Goal: Use online tool/utility: Utilize a website feature to perform a specific function

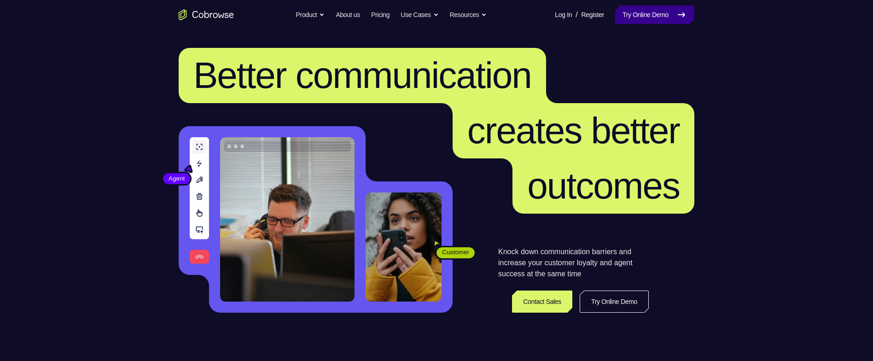
click at [637, 14] on link "Try Online Demo" at bounding box center [654, 15] width 79 height 18
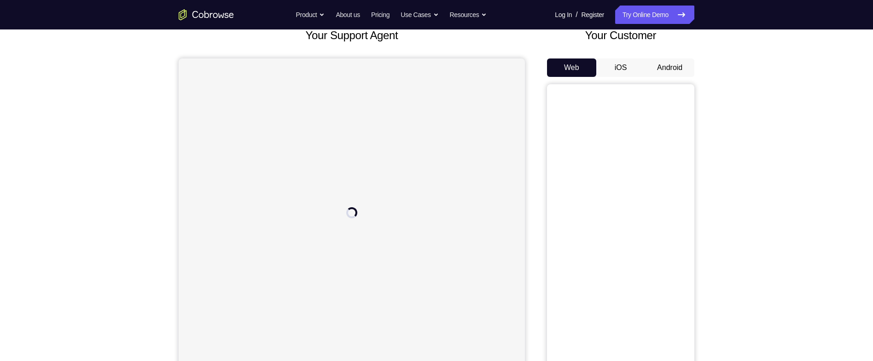
click at [679, 69] on button "Android" at bounding box center [669, 67] width 49 height 18
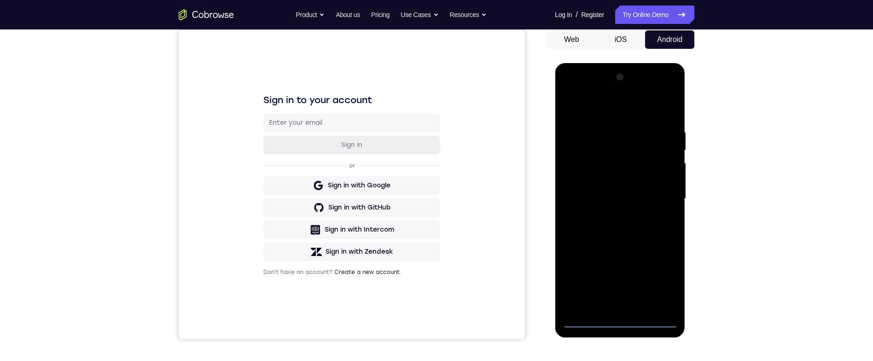
click at [627, 321] on div at bounding box center [619, 199] width 116 height 258
click at [658, 274] on div at bounding box center [619, 199] width 116 height 258
click at [629, 108] on div at bounding box center [619, 199] width 116 height 258
click at [662, 195] on div at bounding box center [619, 199] width 116 height 258
click at [609, 213] on div at bounding box center [619, 199] width 116 height 258
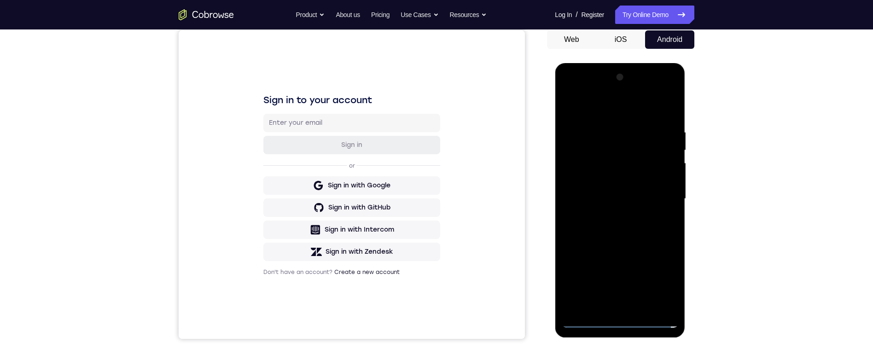
click at [651, 191] on div at bounding box center [619, 199] width 116 height 258
click at [648, 177] on div at bounding box center [619, 199] width 116 height 258
click at [661, 199] on div at bounding box center [619, 199] width 116 height 258
click at [661, 235] on div at bounding box center [619, 199] width 116 height 258
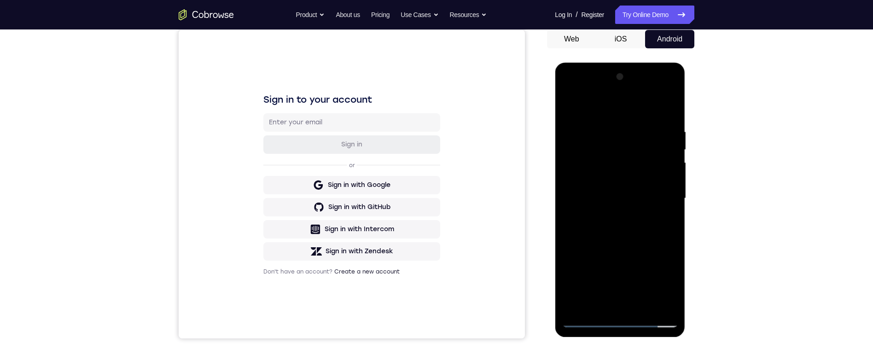
click at [668, 111] on div at bounding box center [619, 198] width 116 height 258
click at [606, 120] on div at bounding box center [619, 199] width 116 height 258
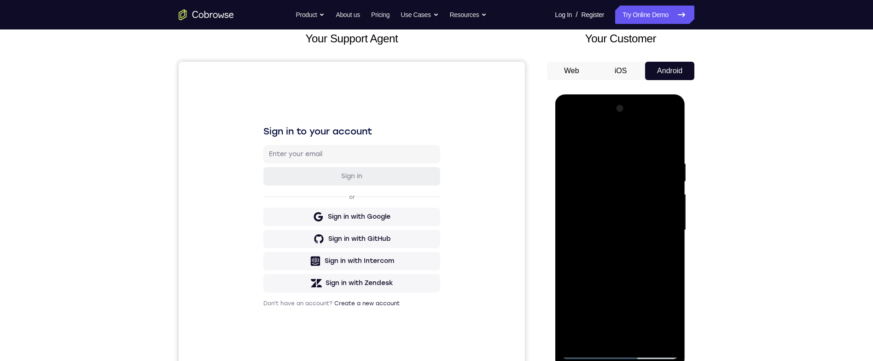
scroll to position [57, 0]
click at [657, 179] on div at bounding box center [619, 232] width 116 height 258
click at [671, 140] on div at bounding box center [619, 232] width 116 height 258
click at [713, 200] on div "Your Support Agent Your Customer Web iOS Android Next Steps We’d be happy to gi…" at bounding box center [436, 276] width 589 height 607
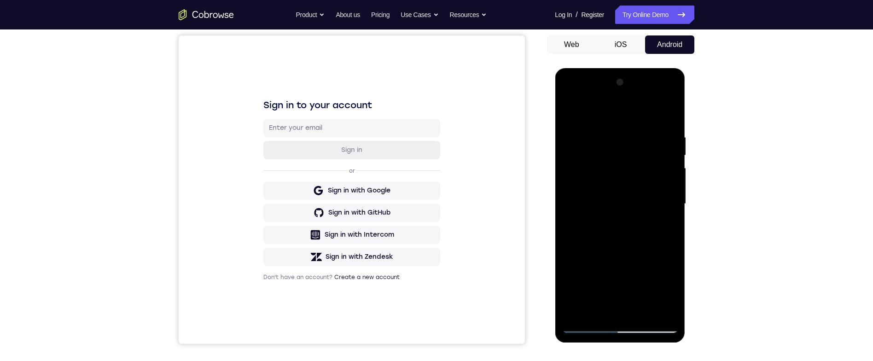
click at [645, 312] on div at bounding box center [619, 204] width 116 height 258
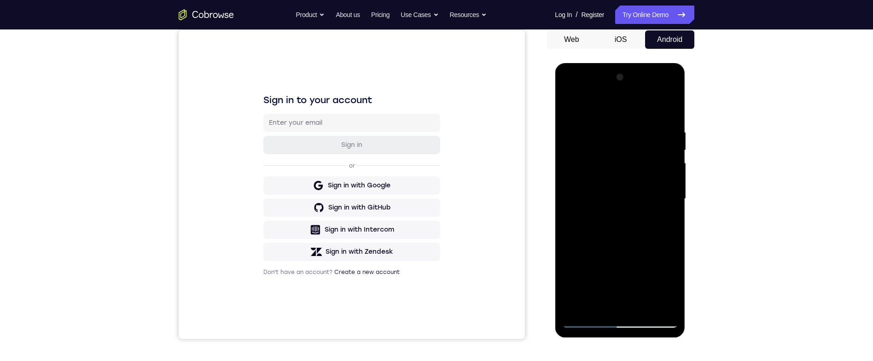
click at [647, 243] on div at bounding box center [619, 199] width 116 height 258
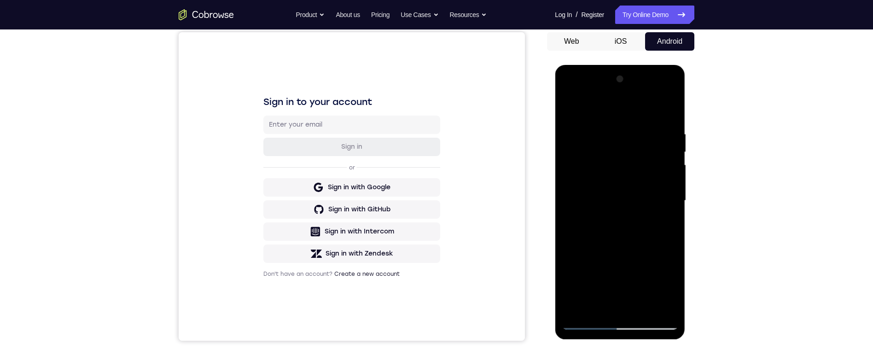
scroll to position [88, 0]
click at [656, 203] on div at bounding box center [619, 200] width 116 height 258
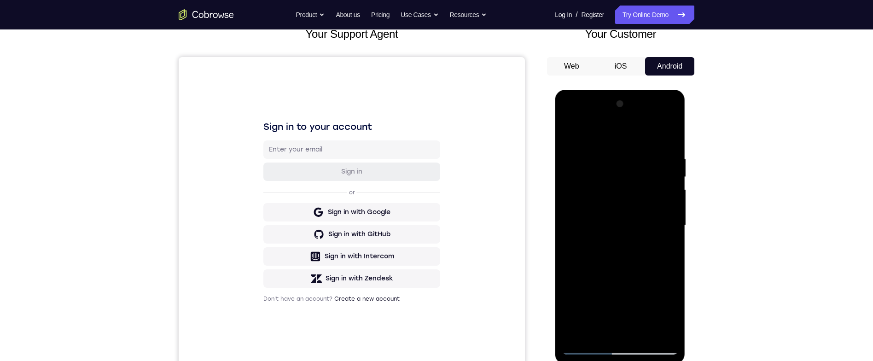
click at [588, 129] on div at bounding box center [619, 226] width 116 height 258
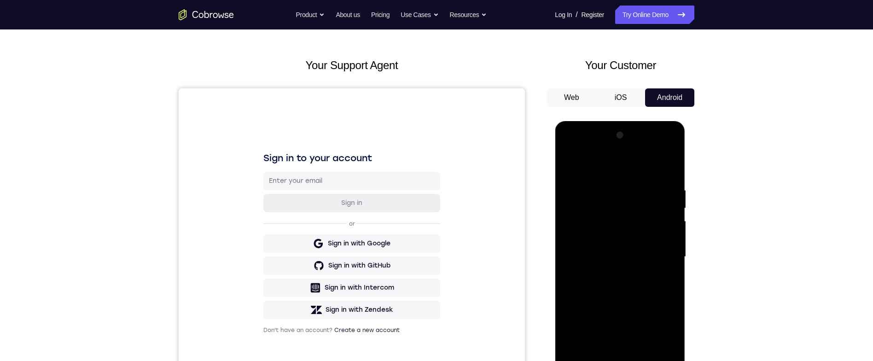
click at [581, 188] on div at bounding box center [619, 257] width 116 height 258
click at [668, 171] on div at bounding box center [619, 257] width 116 height 258
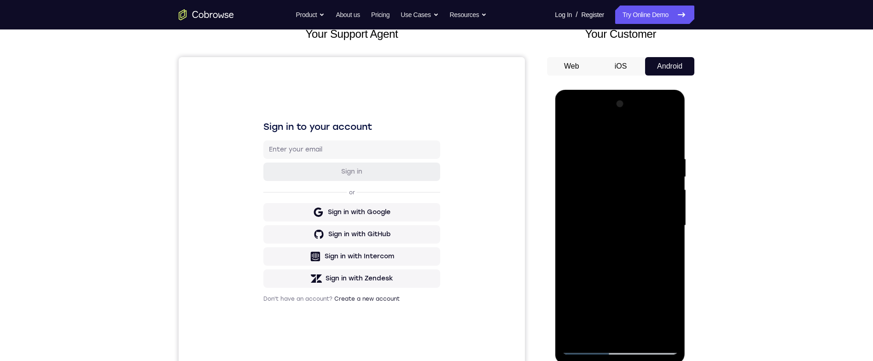
scroll to position [108, 0]
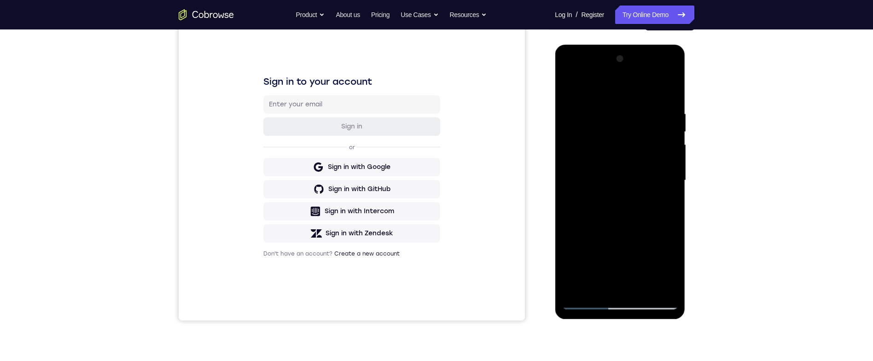
click at [654, 189] on div at bounding box center [619, 181] width 116 height 258
click at [663, 203] on div at bounding box center [619, 181] width 116 height 258
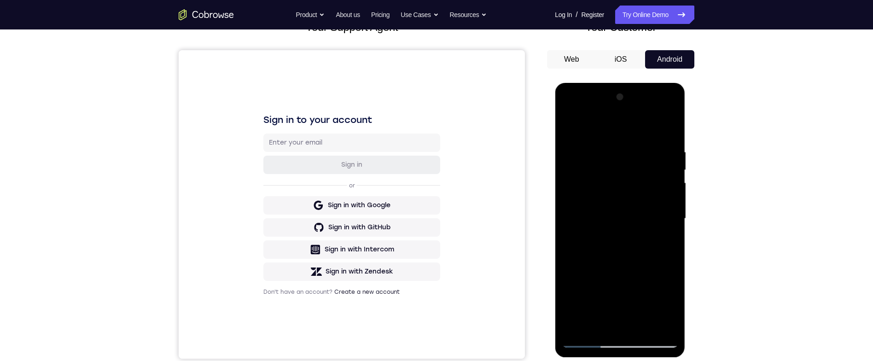
click at [569, 127] on div at bounding box center [619, 219] width 116 height 258
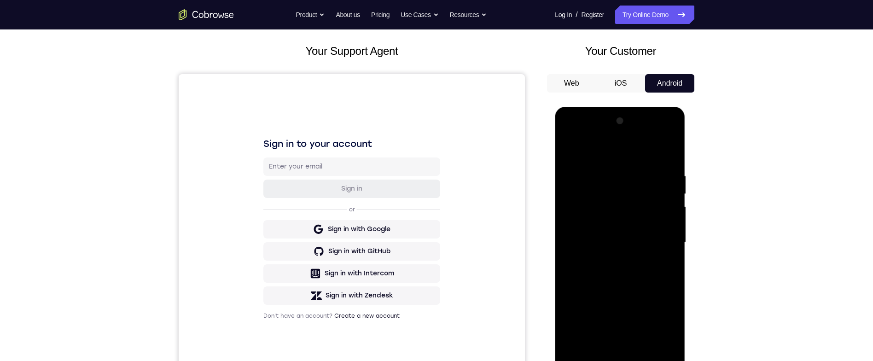
click at [563, 147] on div at bounding box center [619, 243] width 116 height 258
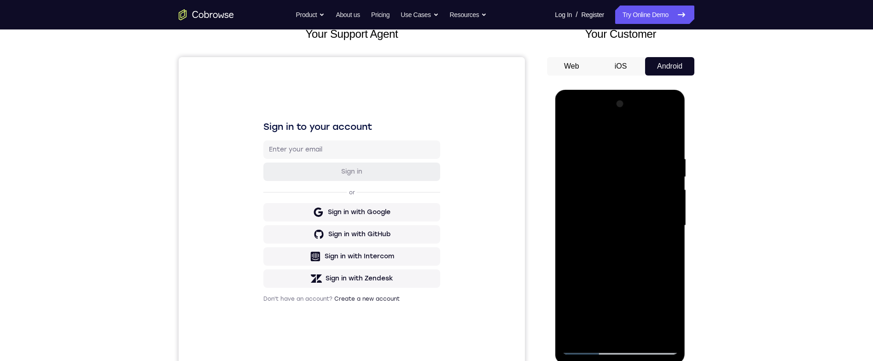
scroll to position [90, 0]
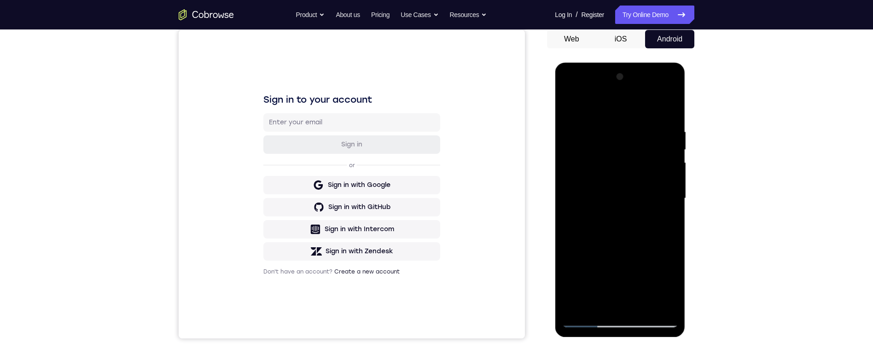
click at [645, 301] on div at bounding box center [619, 198] width 116 height 258
click at [654, 204] on div at bounding box center [619, 198] width 116 height 258
click at [665, 223] on div at bounding box center [619, 198] width 116 height 258
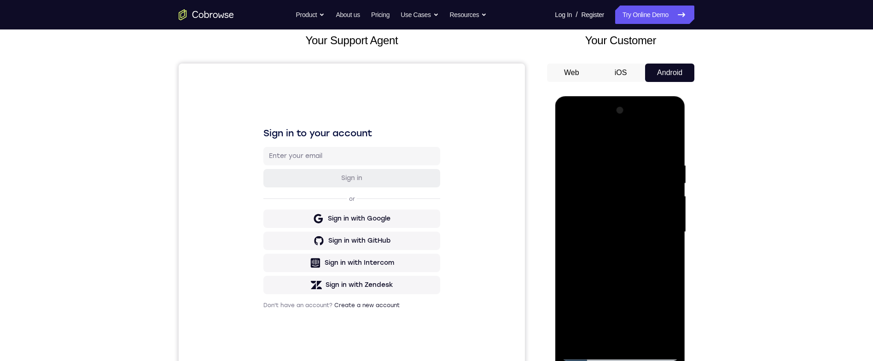
click at [562, 142] on div at bounding box center [619, 232] width 116 height 258
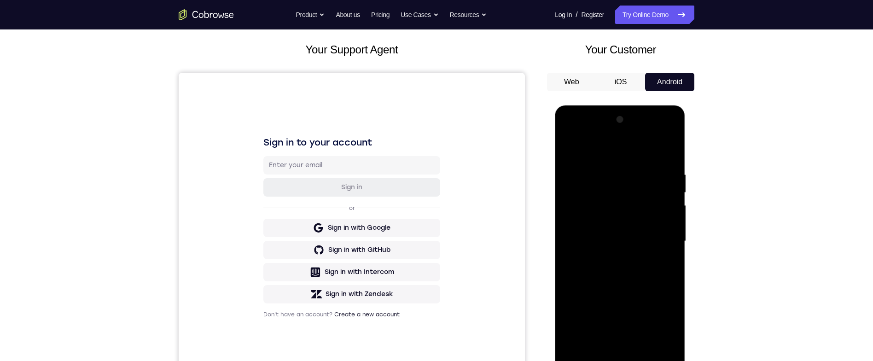
click at [566, 147] on div at bounding box center [619, 241] width 116 height 258
click at [601, 168] on div at bounding box center [619, 241] width 116 height 258
click at [712, 262] on div "Your Support Agent Your Customer Web iOS Android Next Steps We’d be happy to gi…" at bounding box center [436, 286] width 589 height 607
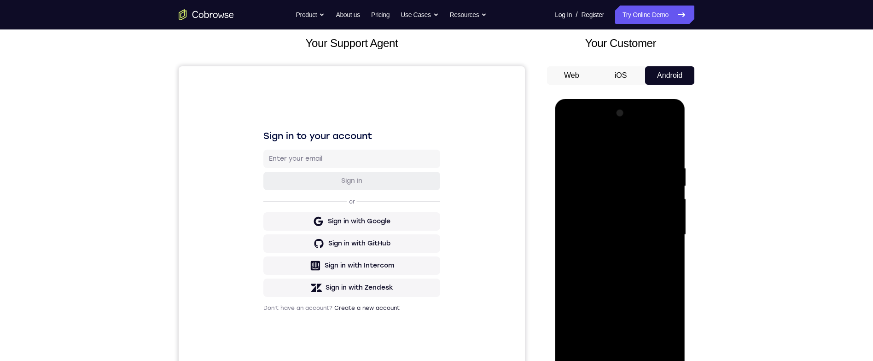
scroll to position [55, 0]
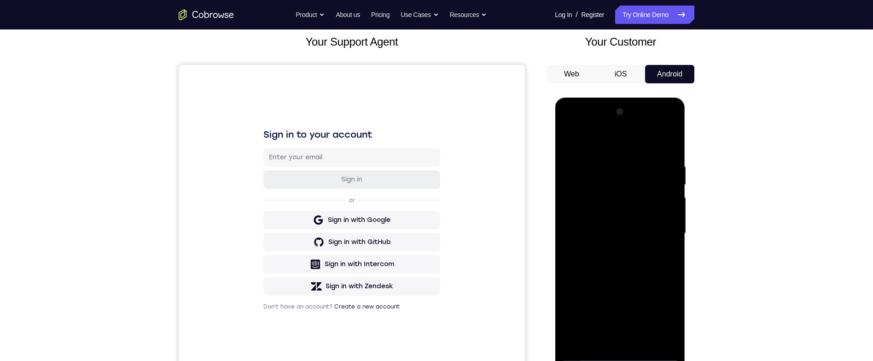
click at [664, 260] on div at bounding box center [619, 233] width 116 height 258
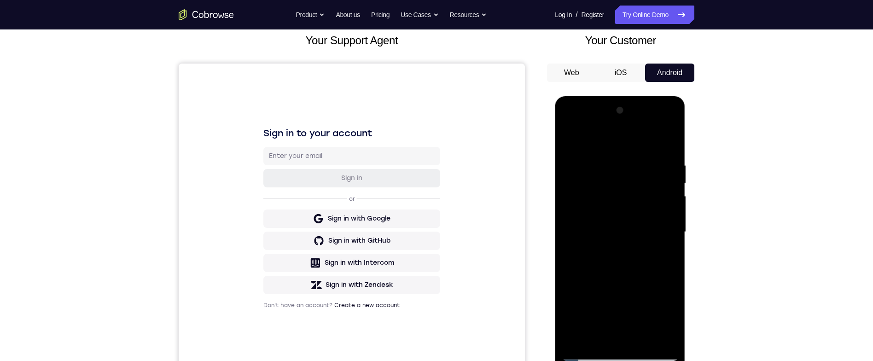
click at [671, 252] on div at bounding box center [619, 232] width 116 height 258
click at [669, 249] on div at bounding box center [619, 232] width 116 height 258
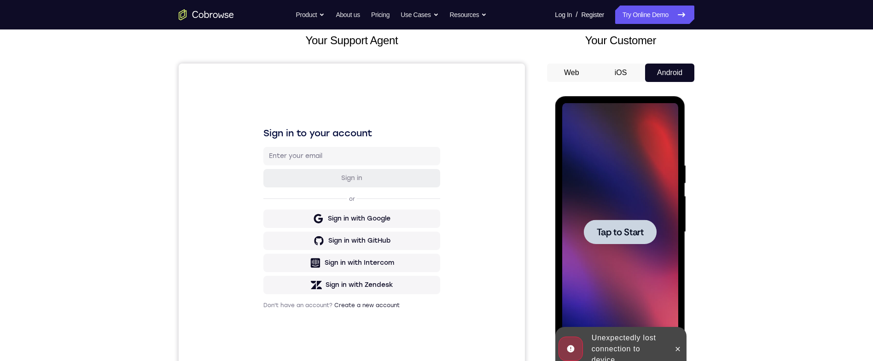
scroll to position [91, 0]
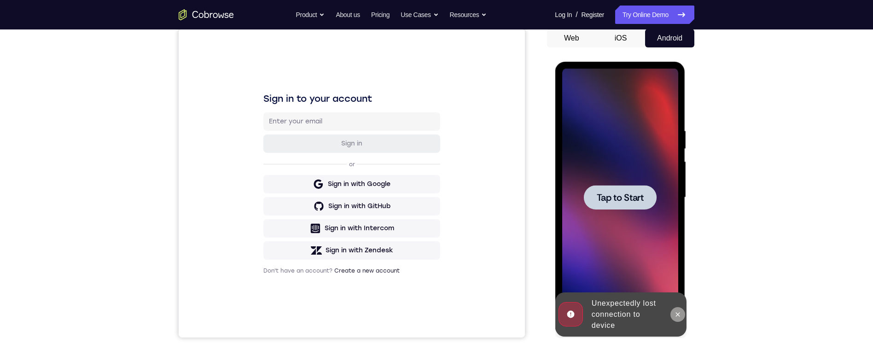
click at [678, 315] on icon at bounding box center [677, 314] width 4 height 4
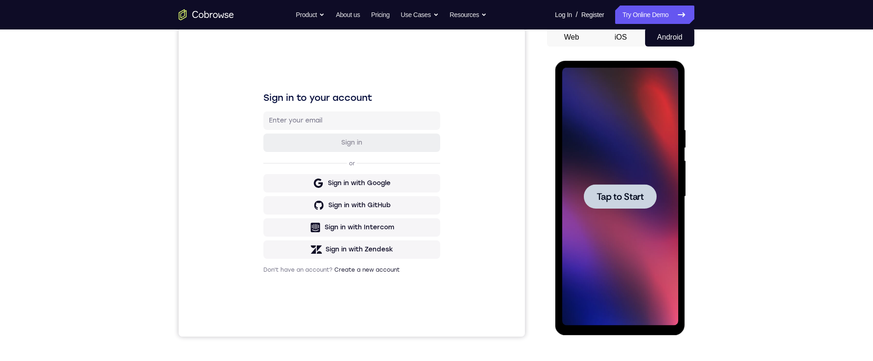
click at [602, 201] on span "Tap to Start" at bounding box center [619, 196] width 47 height 9
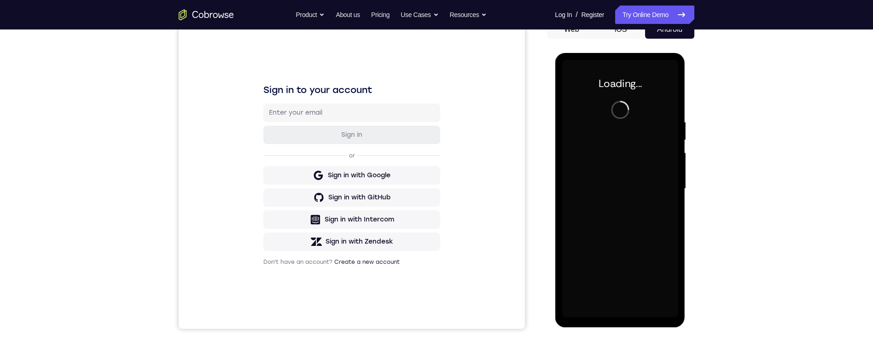
scroll to position [102, 0]
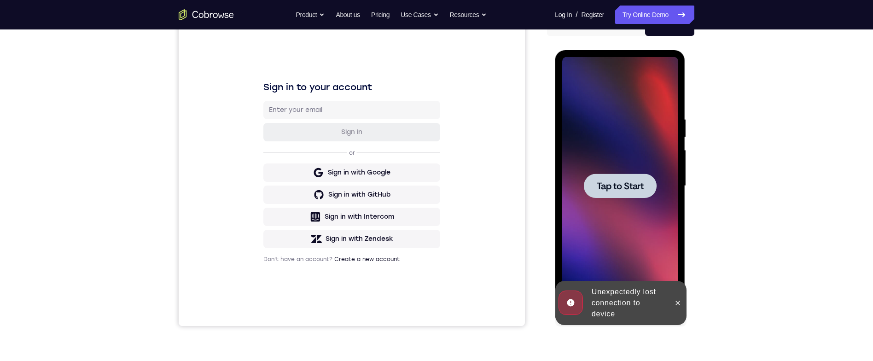
click at [173, 168] on div "Your Support Agent Your Customer Web iOS Android Next Steps We’d be happy to gi…" at bounding box center [436, 230] width 589 height 607
click at [680, 299] on icon at bounding box center [676, 302] width 7 height 7
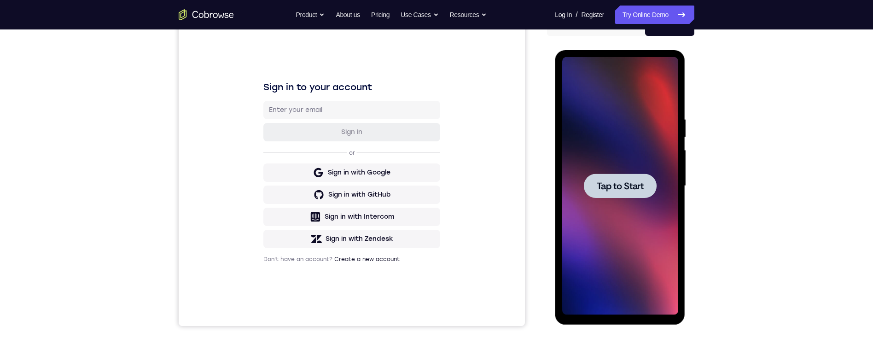
click at [632, 192] on div at bounding box center [619, 186] width 73 height 24
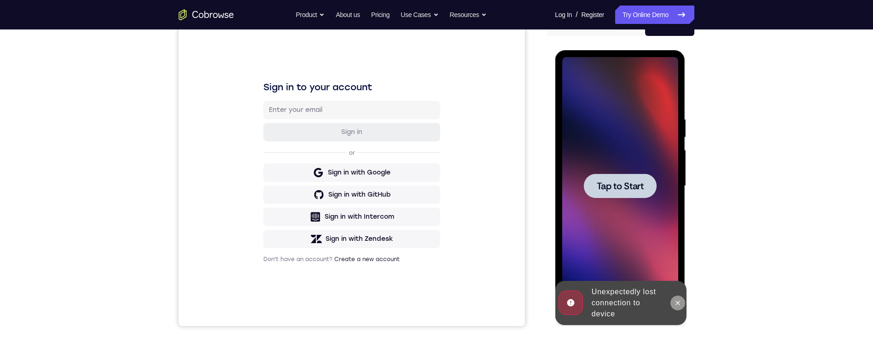
click at [676, 296] on button at bounding box center [677, 302] width 15 height 15
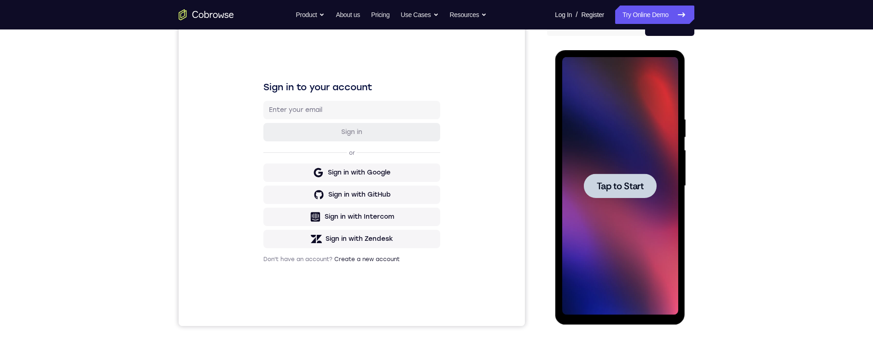
click at [644, 193] on div at bounding box center [619, 186] width 73 height 24
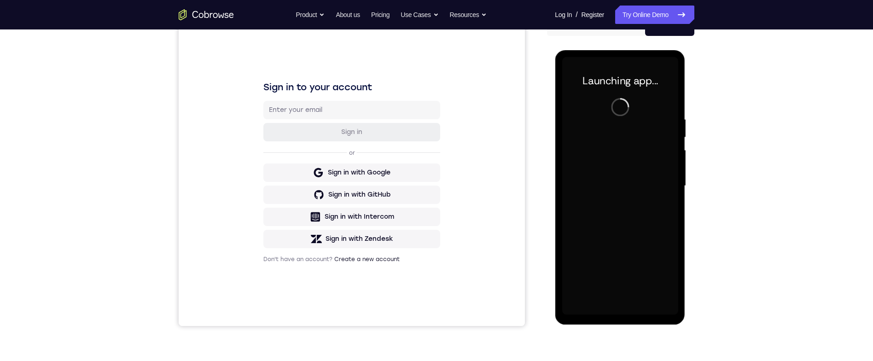
scroll to position [103, 0]
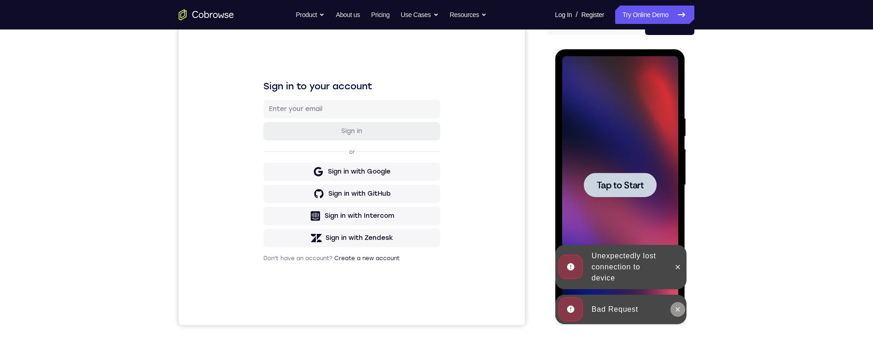
click at [676, 310] on icon at bounding box center [676, 309] width 7 height 7
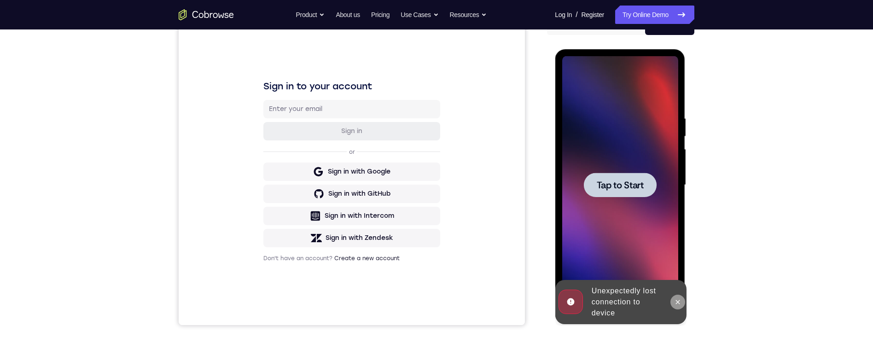
click at [676, 301] on icon at bounding box center [676, 301] width 7 height 7
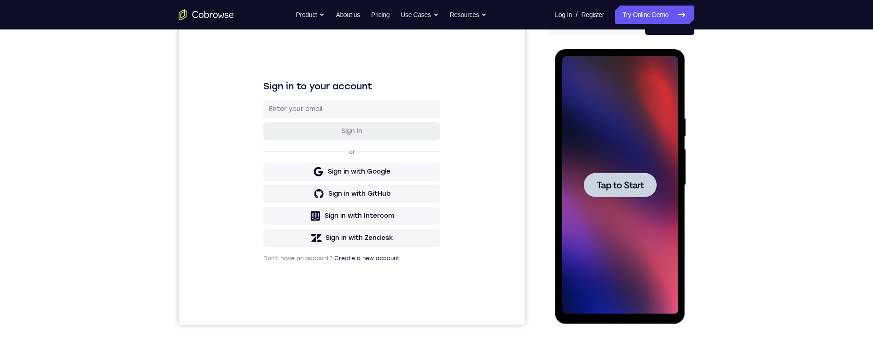
click at [619, 183] on span "Tap to Start" at bounding box center [619, 184] width 47 height 9
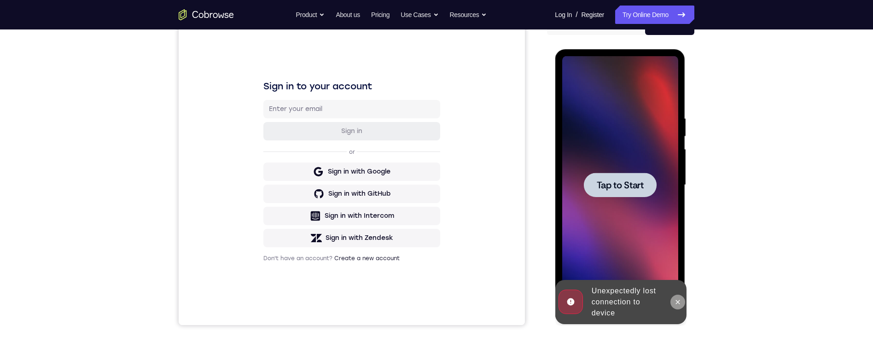
click at [677, 302] on icon at bounding box center [677, 302] width 4 height 4
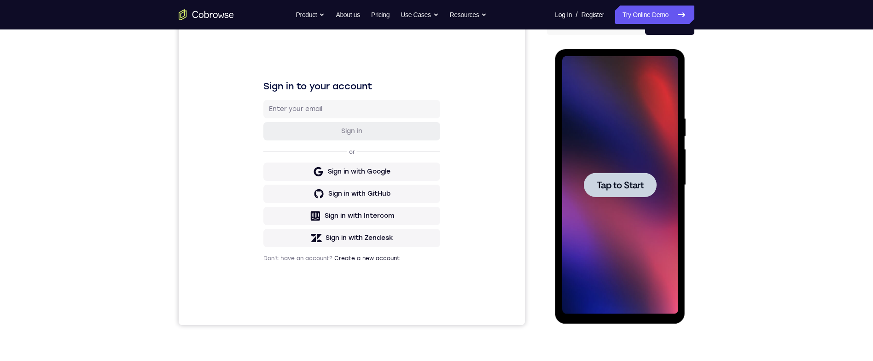
click at [636, 195] on div at bounding box center [619, 185] width 73 height 24
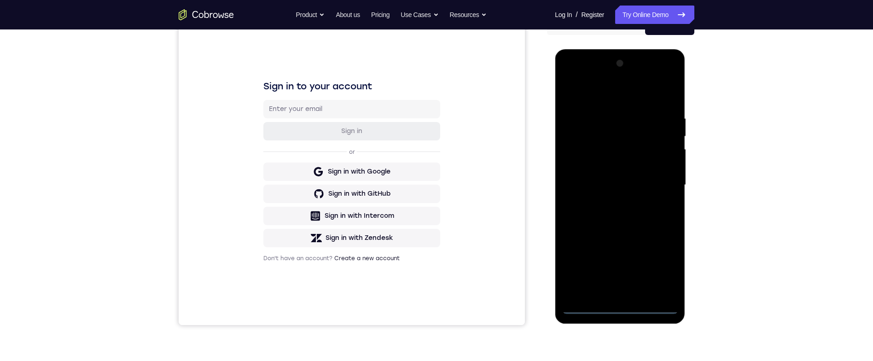
click at [625, 309] on div at bounding box center [619, 185] width 116 height 258
click at [626, 303] on div at bounding box center [619, 185] width 116 height 258
click at [625, 310] on div at bounding box center [619, 185] width 116 height 258
click at [622, 306] on div at bounding box center [619, 185] width 116 height 258
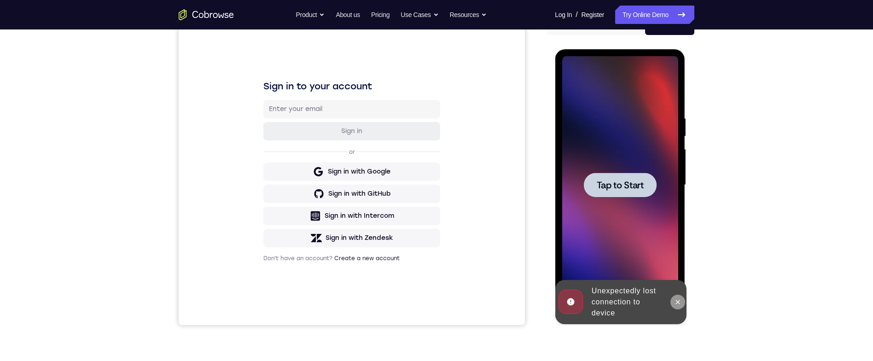
click at [681, 301] on button at bounding box center [677, 302] width 15 height 15
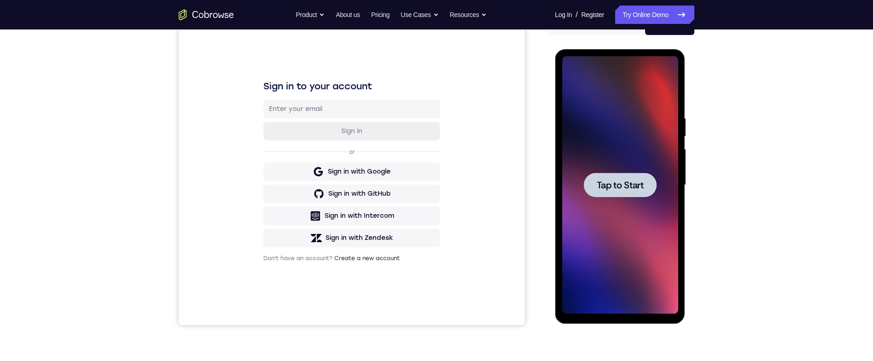
click at [635, 188] on span "Tap to Start" at bounding box center [619, 184] width 47 height 9
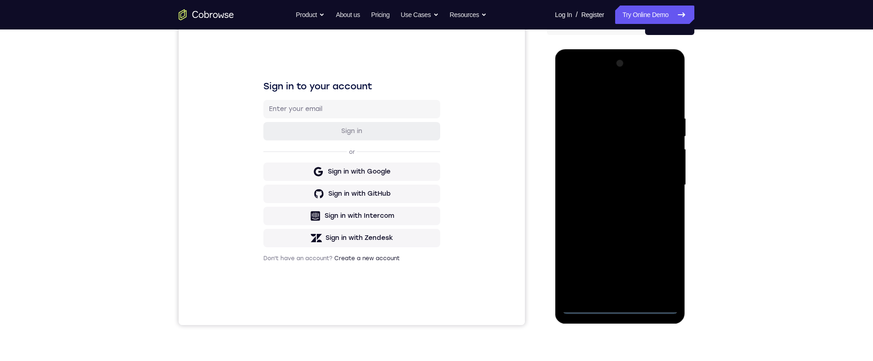
click at [623, 309] on div at bounding box center [619, 185] width 116 height 258
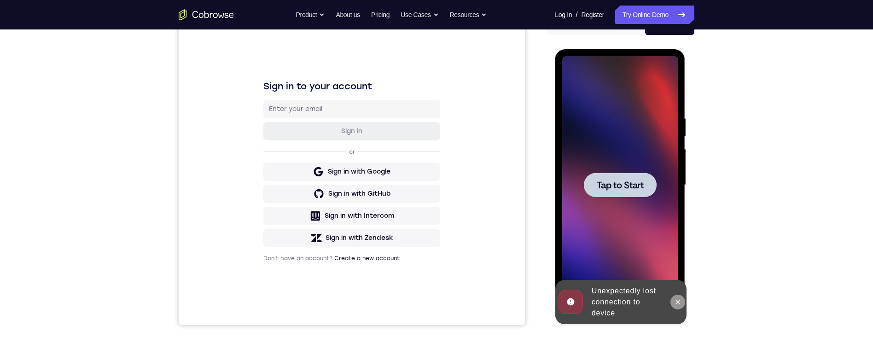
click at [673, 298] on icon at bounding box center [676, 301] width 7 height 7
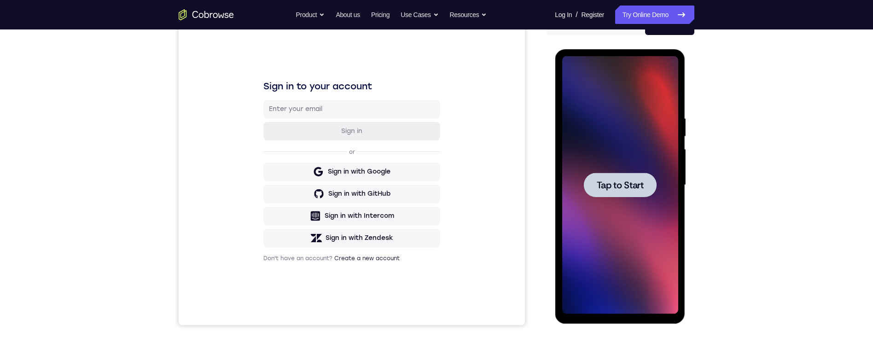
click at [634, 187] on span "Tap to Start" at bounding box center [619, 184] width 47 height 9
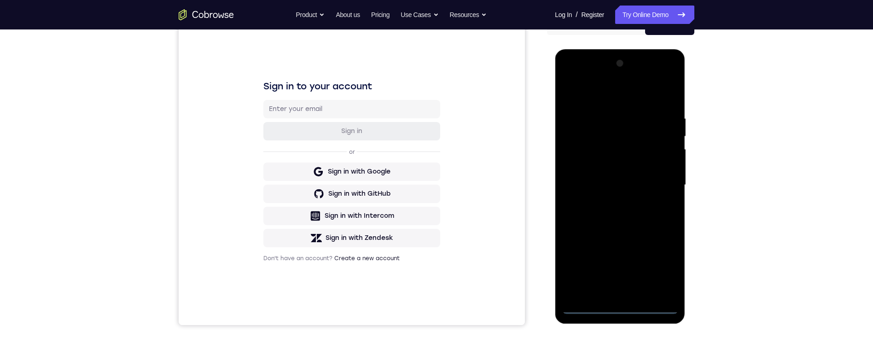
click at [625, 313] on div at bounding box center [619, 185] width 116 height 258
click at [627, 310] on div at bounding box center [619, 185] width 116 height 258
click at [627, 305] on div at bounding box center [619, 185] width 116 height 258
click at [625, 305] on div at bounding box center [619, 185] width 116 height 258
click at [626, 309] on div at bounding box center [619, 185] width 116 height 258
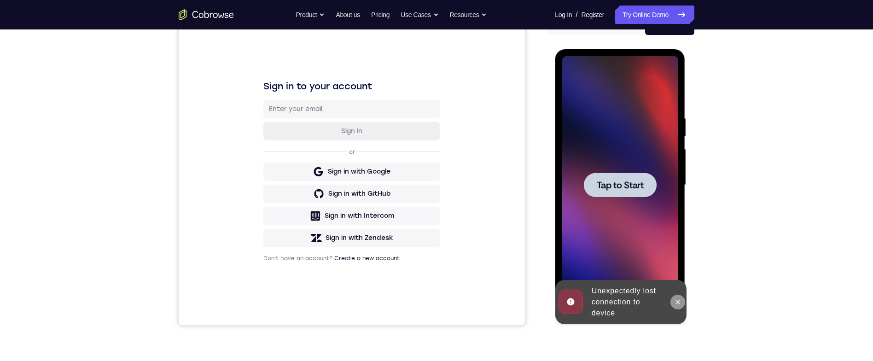
click at [675, 297] on button at bounding box center [677, 302] width 15 height 15
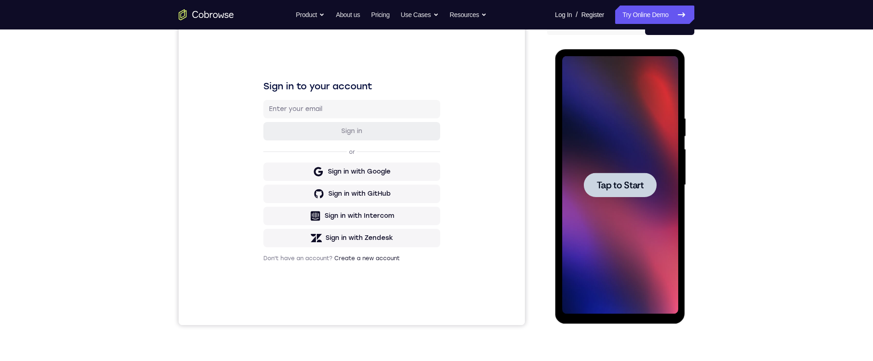
click at [641, 195] on div at bounding box center [619, 185] width 73 height 24
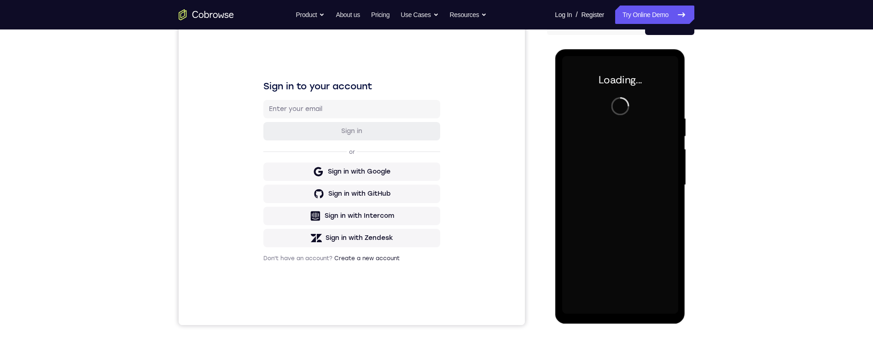
scroll to position [102, 0]
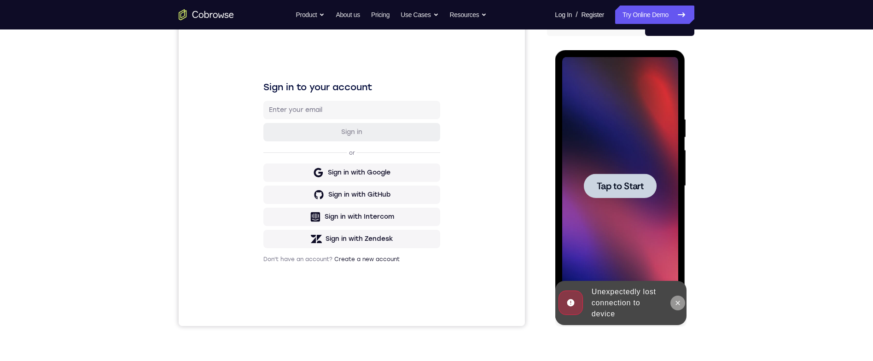
click at [677, 303] on icon at bounding box center [677, 303] width 4 height 4
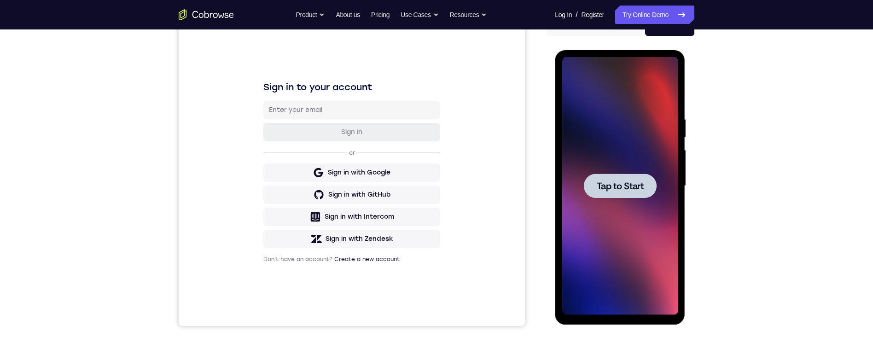
click at [615, 176] on div at bounding box center [619, 186] width 73 height 24
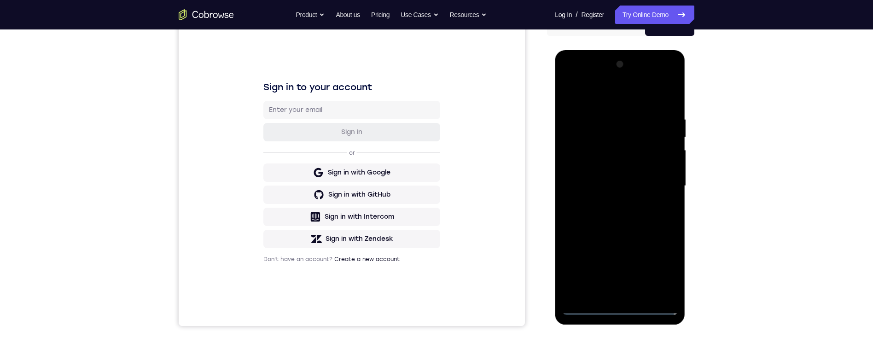
click at [625, 311] on div at bounding box center [619, 186] width 116 height 258
click at [630, 307] on div at bounding box center [619, 186] width 116 height 258
click at [622, 312] on div at bounding box center [619, 186] width 116 height 258
click at [628, 308] on div at bounding box center [619, 186] width 116 height 258
click at [626, 309] on div at bounding box center [619, 186] width 116 height 258
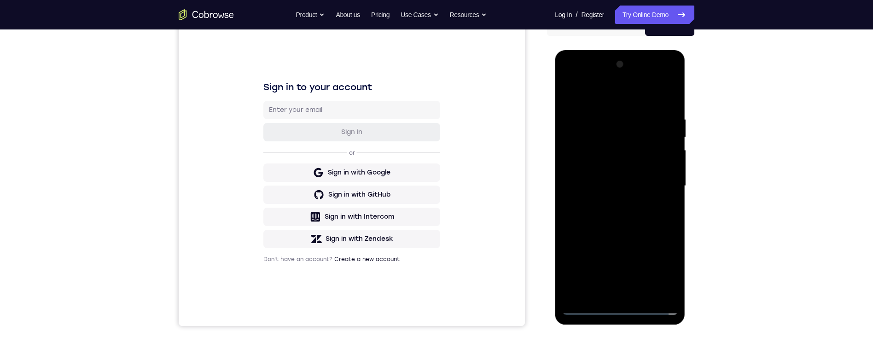
drag, startPoint x: 660, startPoint y: 269, endPoint x: 1089, endPoint y: 115, distance: 455.4
click at [660, 269] on div at bounding box center [619, 186] width 116 height 258
click at [600, 103] on div at bounding box center [619, 186] width 116 height 258
click at [598, 99] on div at bounding box center [619, 186] width 116 height 258
click at [654, 179] on div at bounding box center [619, 186] width 116 height 258
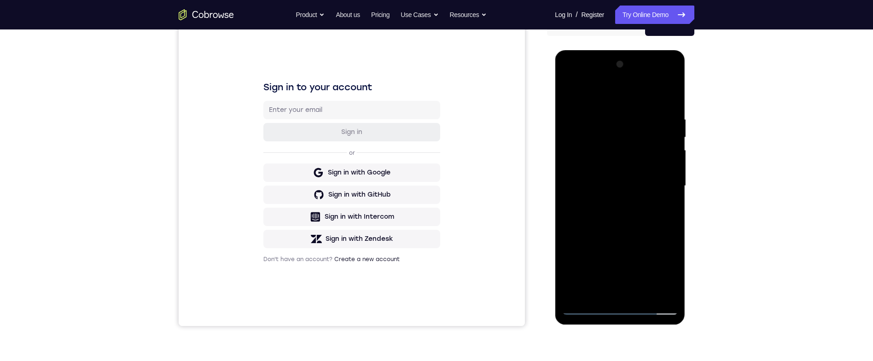
click at [657, 178] on div at bounding box center [619, 186] width 116 height 258
